Goal: Find specific page/section: Find specific page/section

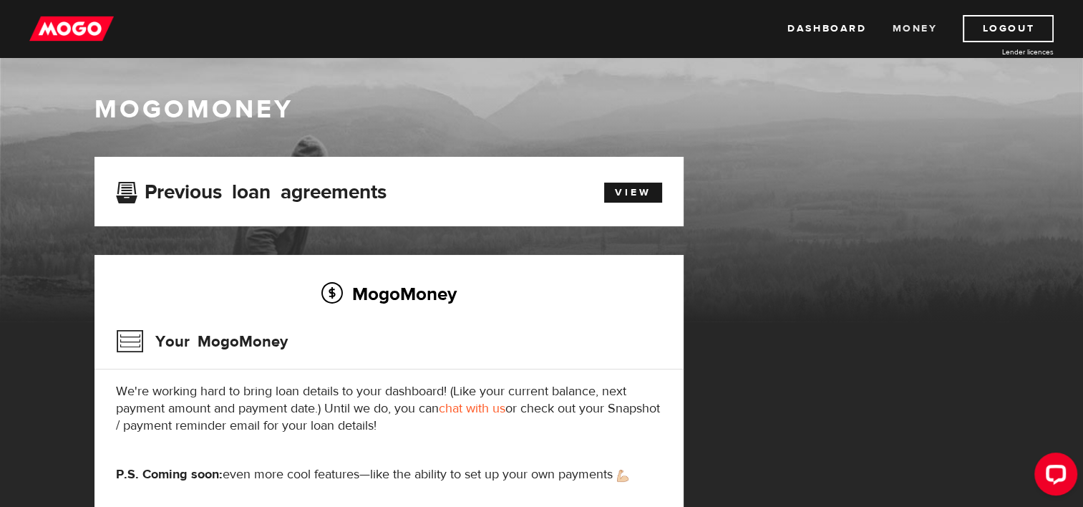
click at [915, 26] on link "Money" at bounding box center [914, 28] width 45 height 27
click at [74, 26] on img at bounding box center [71, 28] width 84 height 27
click at [64, 31] on img at bounding box center [71, 28] width 84 height 27
